Goal: Find specific page/section

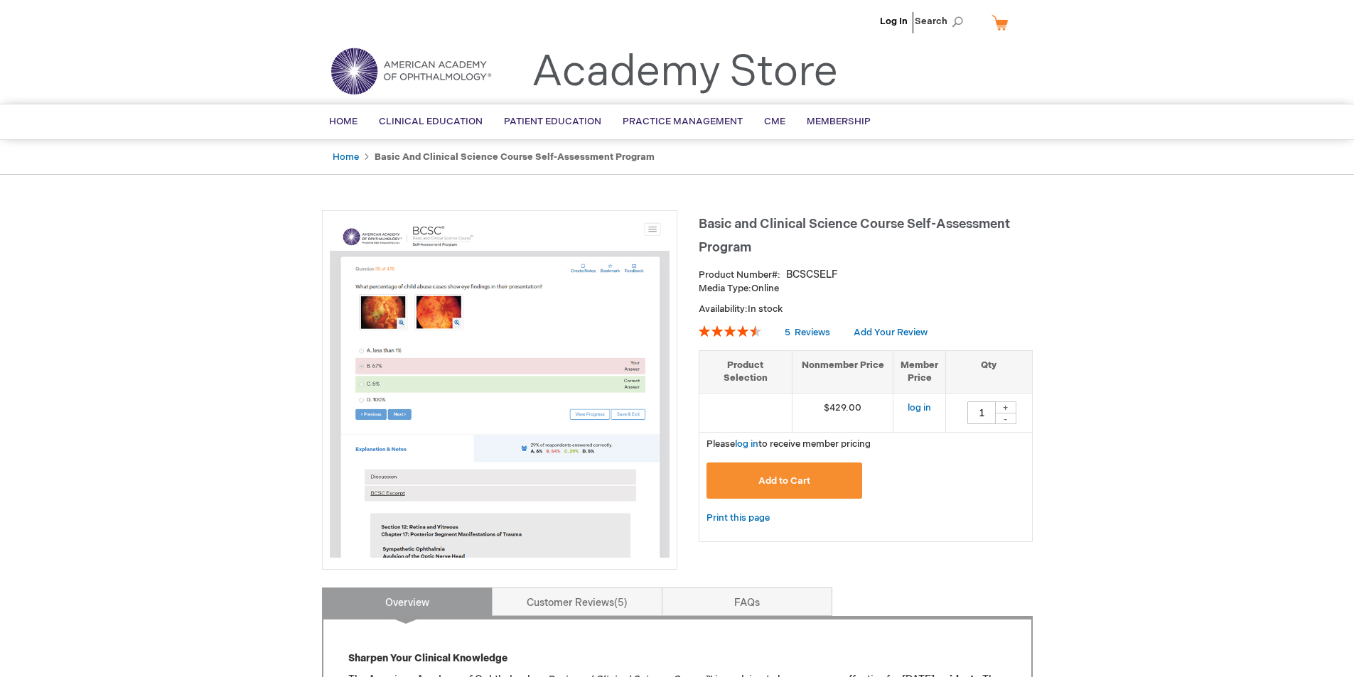
click at [895, 28] on li "Log In" at bounding box center [893, 21] width 35 height 43
click at [895, 18] on link "Log In" at bounding box center [894, 21] width 28 height 11
click at [834, 22] on span "[PERSON_NAME]" at bounding box center [823, 21] width 79 height 11
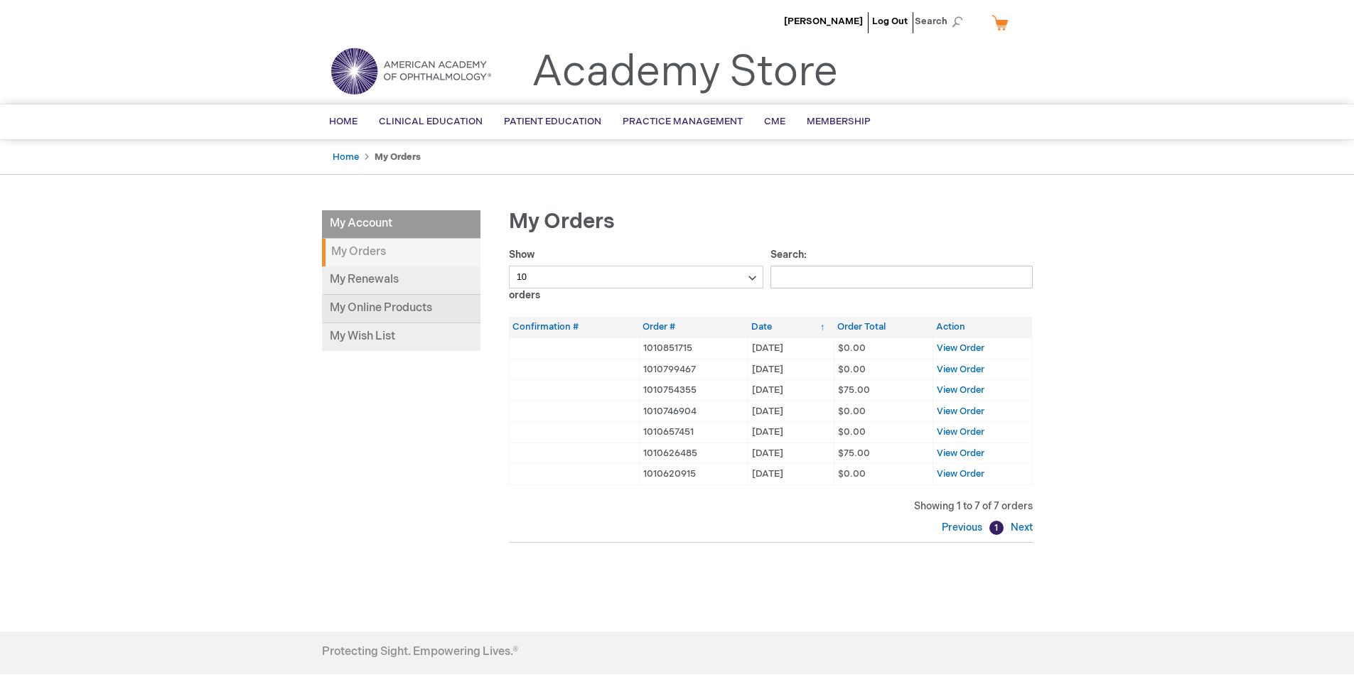
click at [399, 304] on link "My Online Products" at bounding box center [401, 309] width 158 height 28
